Goal: Task Accomplishment & Management: Manage account settings

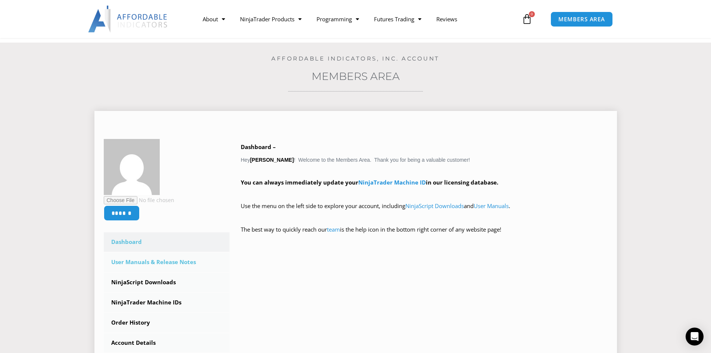
scroll to position [112, 0]
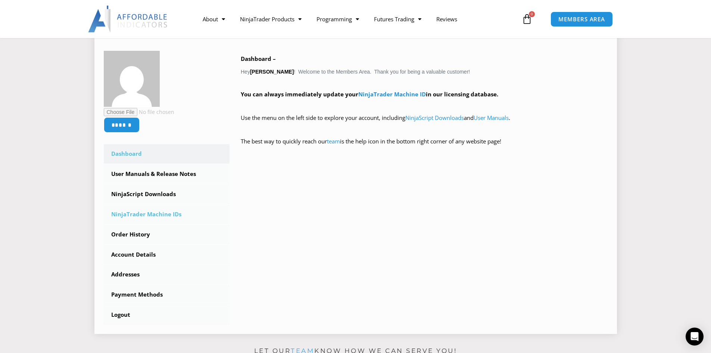
click at [141, 213] on link "NinjaTrader Machine IDs" at bounding box center [167, 213] width 126 height 19
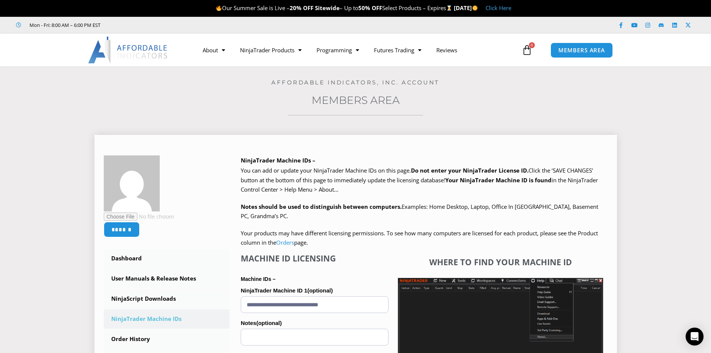
click at [325, 299] on input "**********" at bounding box center [315, 304] width 148 height 17
paste input "text"
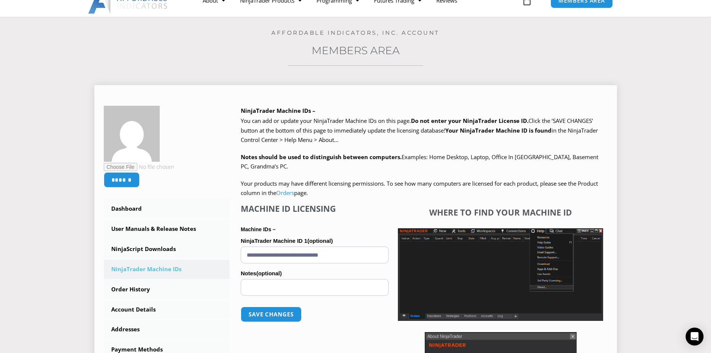
scroll to position [112, 0]
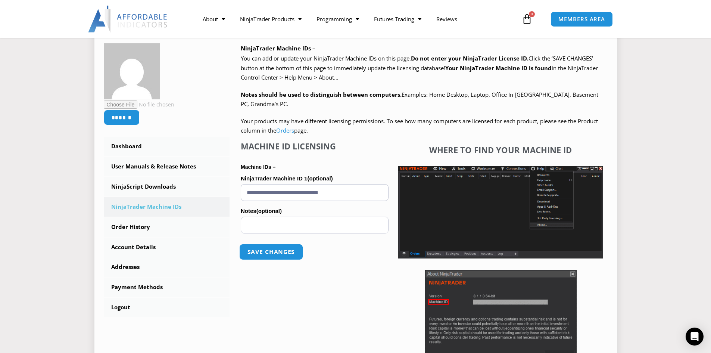
type input "**********"
click at [272, 252] on button "Save changes" at bounding box center [271, 252] width 64 height 16
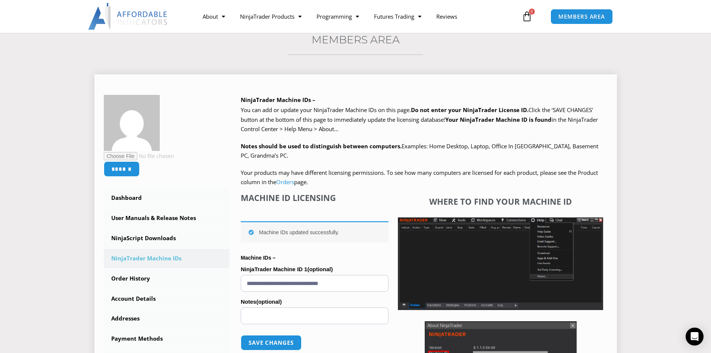
scroll to position [75, 0]
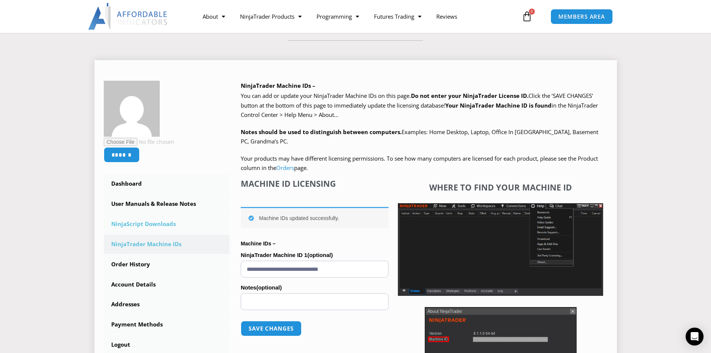
click at [165, 228] on link "NinjaScript Downloads" at bounding box center [167, 223] width 126 height 19
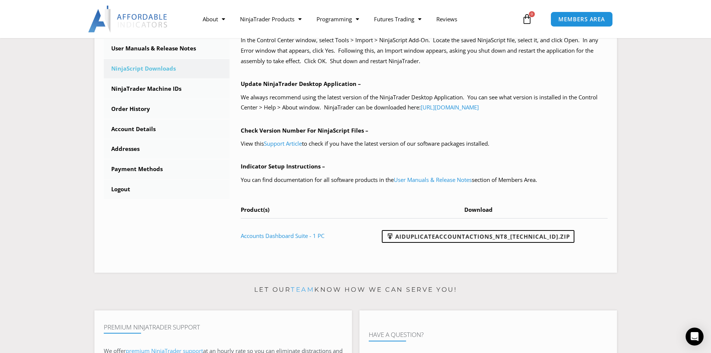
scroll to position [261, 0]
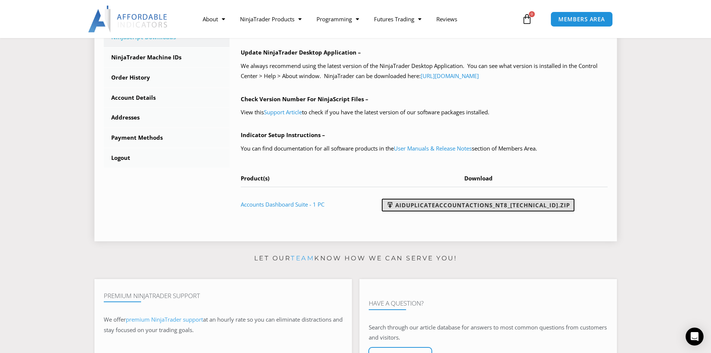
click at [440, 207] on link "AIDuplicateAccountActions_NT8_[TECHNICAL_ID].zip" at bounding box center [478, 204] width 193 height 13
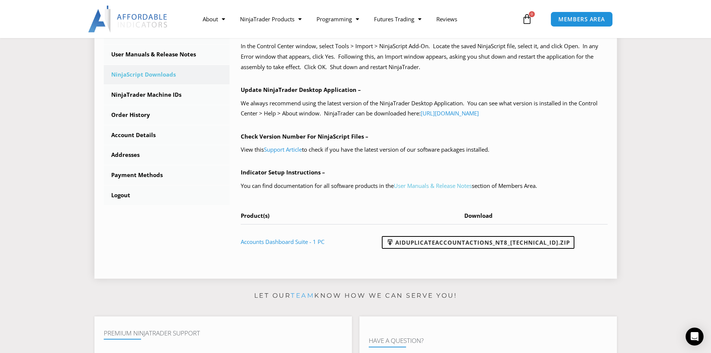
click at [434, 186] on link "User Manuals & Release Notes" at bounding box center [433, 185] width 78 height 7
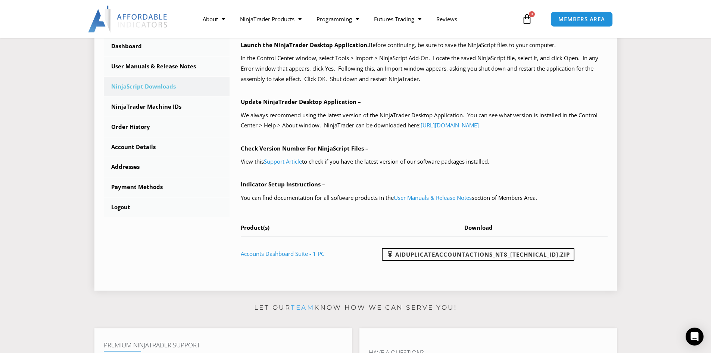
scroll to position [149, 0]
